Goal: Find specific page/section: Find specific page/section

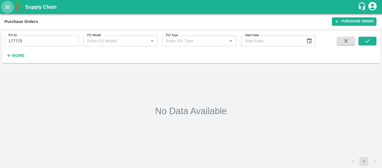
click at [3, 8] on button "open drawer" at bounding box center [7, 7] width 13 height 13
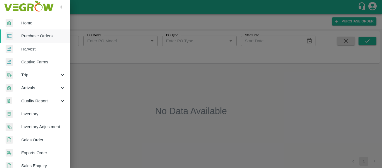
click at [35, 32] on link "Purchase Orders" at bounding box center [35, 35] width 70 height 13
